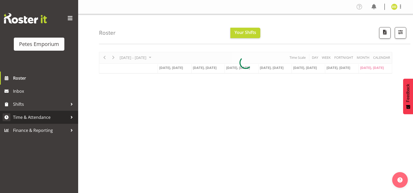
click at [51, 112] on link "Time & Attendance" at bounding box center [39, 117] width 78 height 13
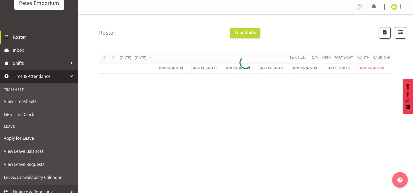
scroll to position [45, 0]
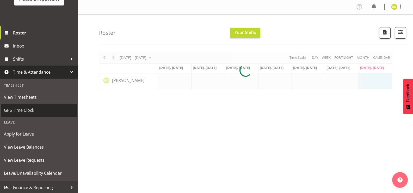
click at [36, 113] on span "GPS Time Clock" at bounding box center [39, 110] width 70 height 8
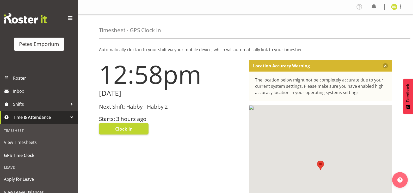
click at [122, 110] on div "Next Shift: Habby - Habby 2 Starts: 3 hours ago" at bounding box center [171, 112] width 144 height 19
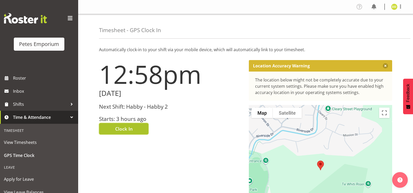
click at [126, 124] on button "Clock In" at bounding box center [124, 128] width 50 height 11
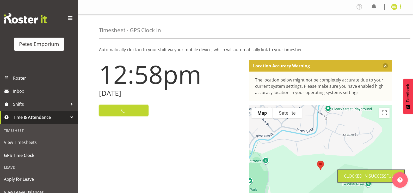
click at [400, 6] on span at bounding box center [401, 6] width 6 height 6
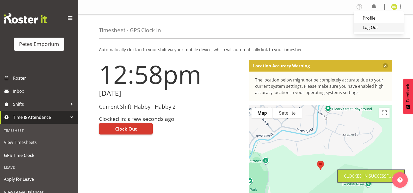
click at [382, 28] on link "Log Out" at bounding box center [379, 27] width 50 height 9
